Goal: Find specific page/section: Find specific page/section

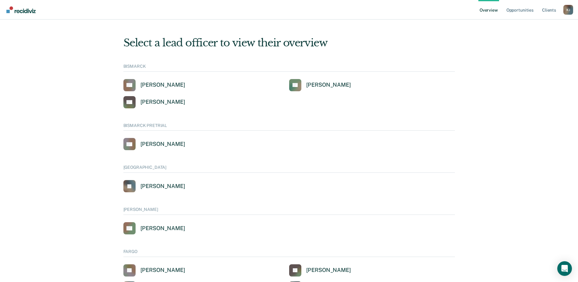
click at [575, 8] on nav "Overview Opportunities Client s [PERSON_NAME] [PERSON_NAME] Profile Go to Opera…" at bounding box center [289, 10] width 578 height 20
click at [569, 8] on div "K J" at bounding box center [569, 10] width 10 height 10
click at [538, 31] on link "Go to Operations" at bounding box center [543, 32] width 51 height 5
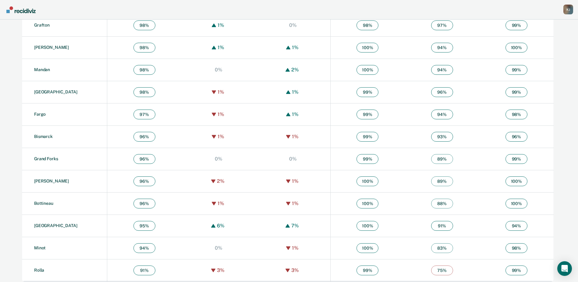
scroll to position [366, 0]
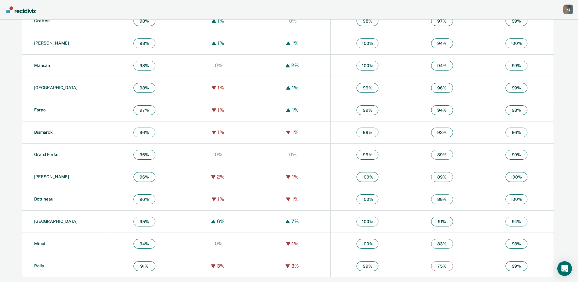
click at [39, 267] on link "Rolla" at bounding box center [39, 265] width 10 height 5
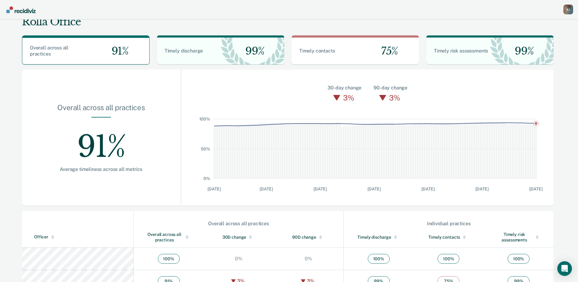
scroll to position [32, 0]
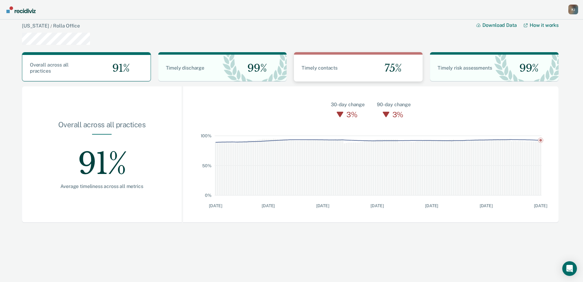
click at [343, 62] on div "Timely contacts 75%" at bounding box center [358, 68] width 129 height 27
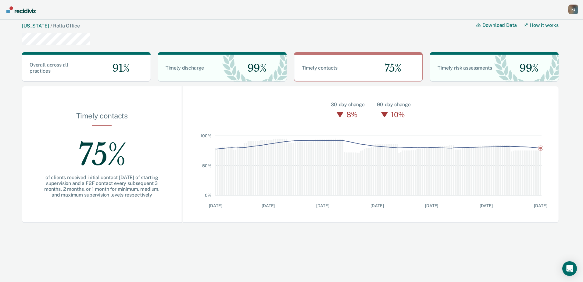
click at [45, 24] on link "[US_STATE]" at bounding box center [35, 26] width 27 height 6
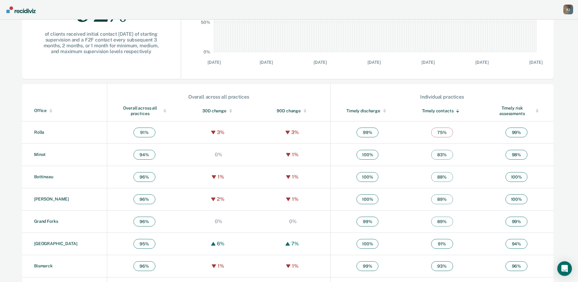
scroll to position [153, 0]
